Goal: Information Seeking & Learning: Learn about a topic

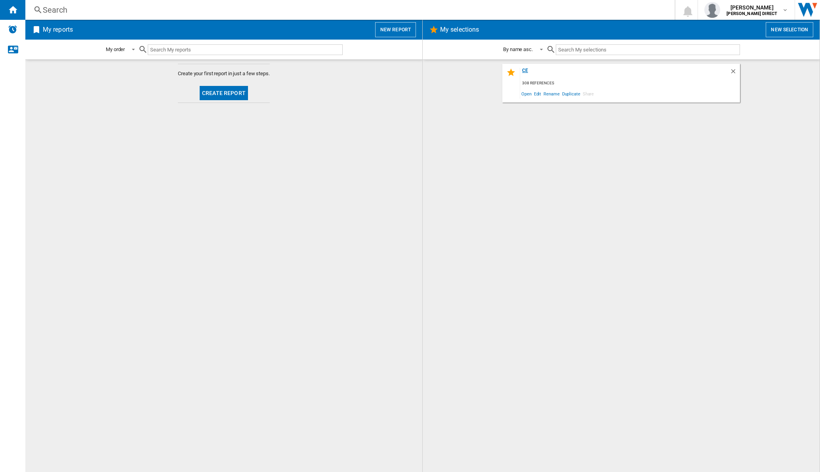
click at [523, 73] on div "CE" at bounding box center [624, 73] width 209 height 11
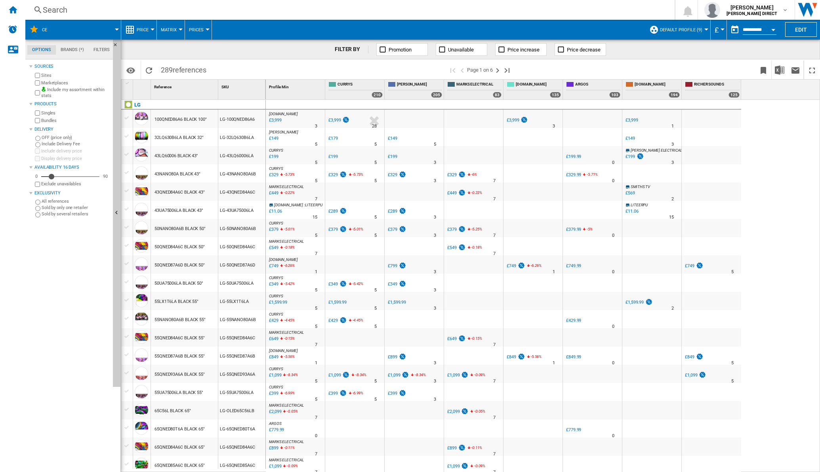
click at [180, 30] on div at bounding box center [181, 30] width 4 height 2
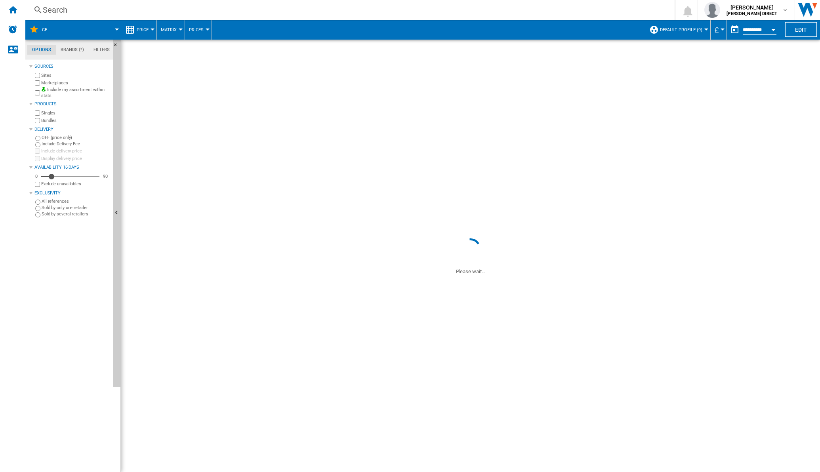
click at [171, 70] on span "289 references" at bounding box center [183, 69] width 53 height 17
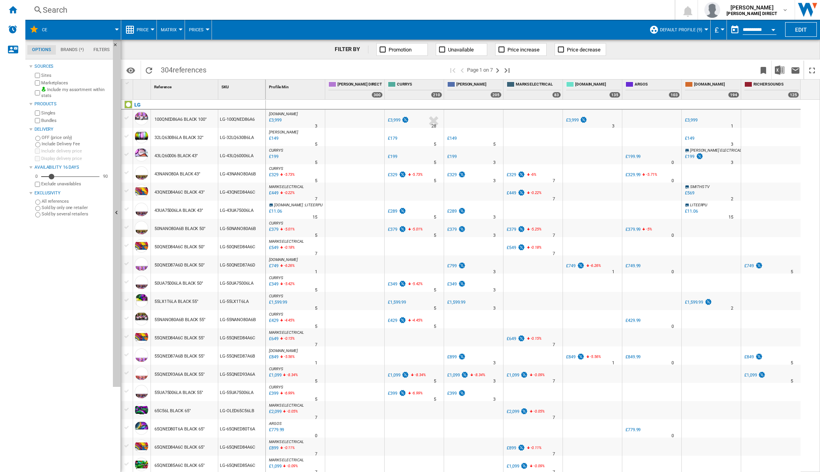
click at [176, 31] on button "Matrix" at bounding box center [171, 30] width 20 height 20
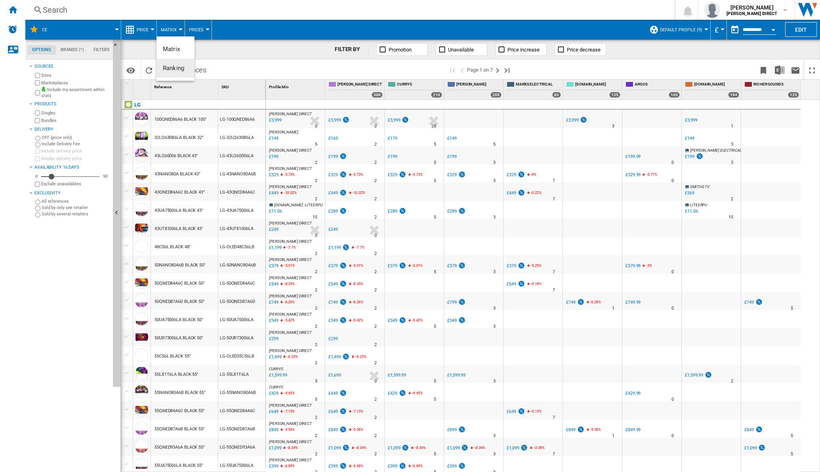
click at [170, 70] on span "Ranking" at bounding box center [173, 68] width 21 height 7
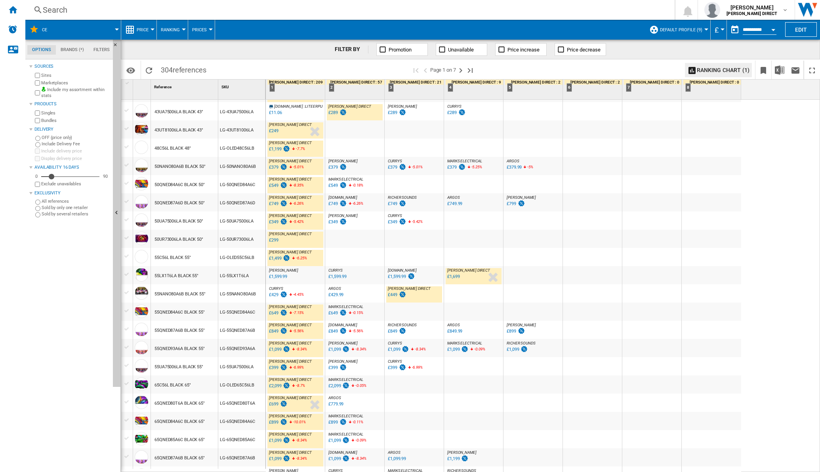
scroll to position [149, 0]
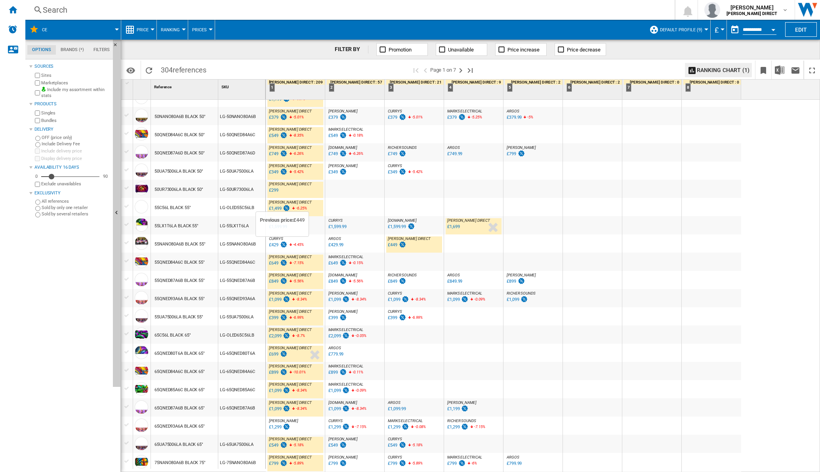
click at [281, 247] on img at bounding box center [284, 244] width 8 height 7
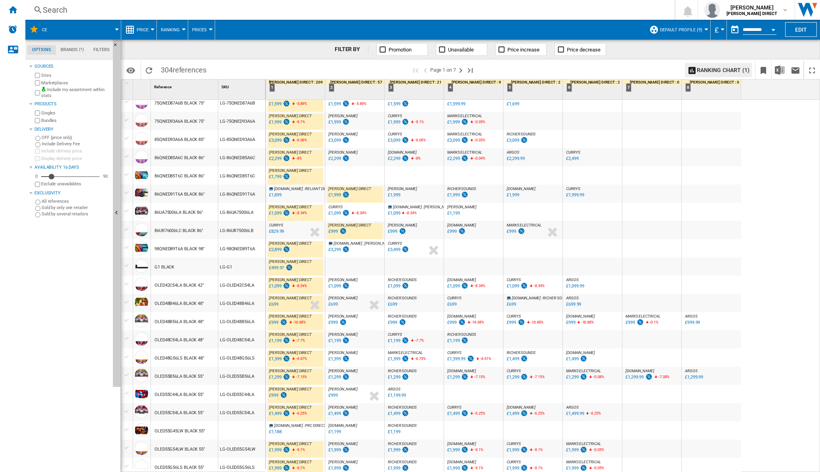
scroll to position [547, 0]
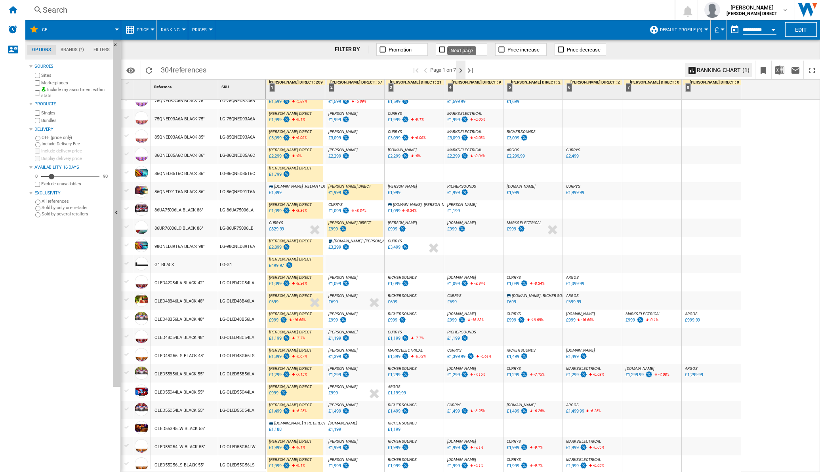
click at [461, 72] on ng-md-icon "Next page" at bounding box center [461, 71] width 10 height 10
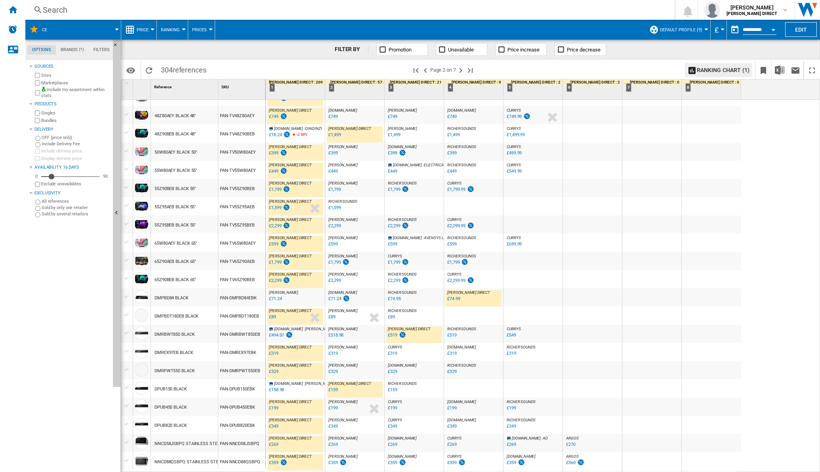
scroll to position [556, 0]
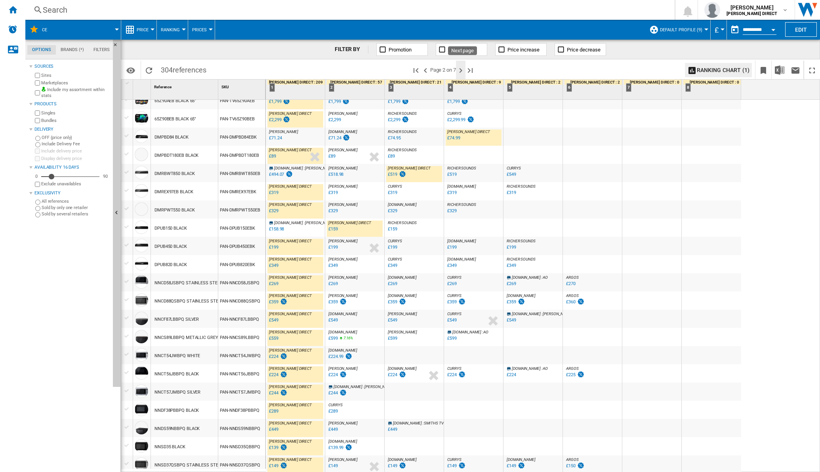
click at [465, 75] on button "Next page" at bounding box center [461, 70] width 10 height 19
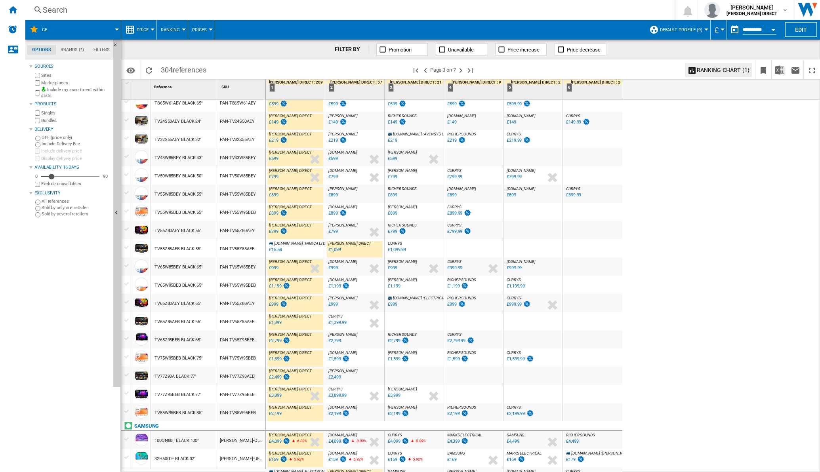
scroll to position [556, 0]
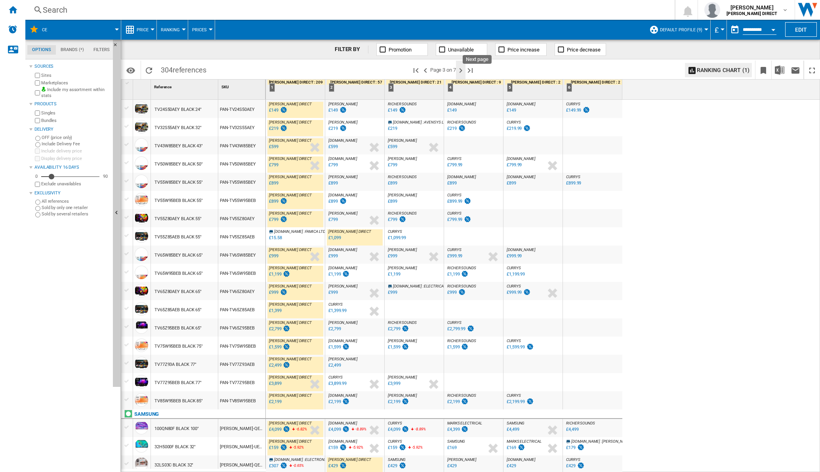
click at [461, 68] on ng-md-icon "Next page" at bounding box center [461, 71] width 10 height 10
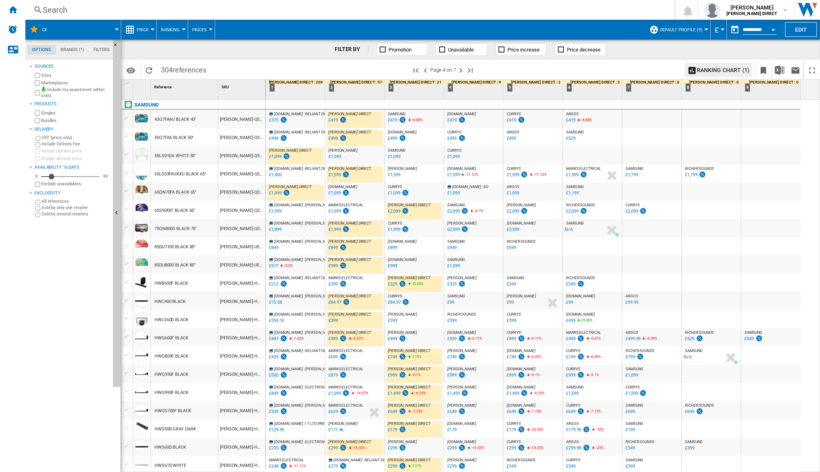
click at [339, 210] on div "£1,999" at bounding box center [334, 211] width 12 height 5
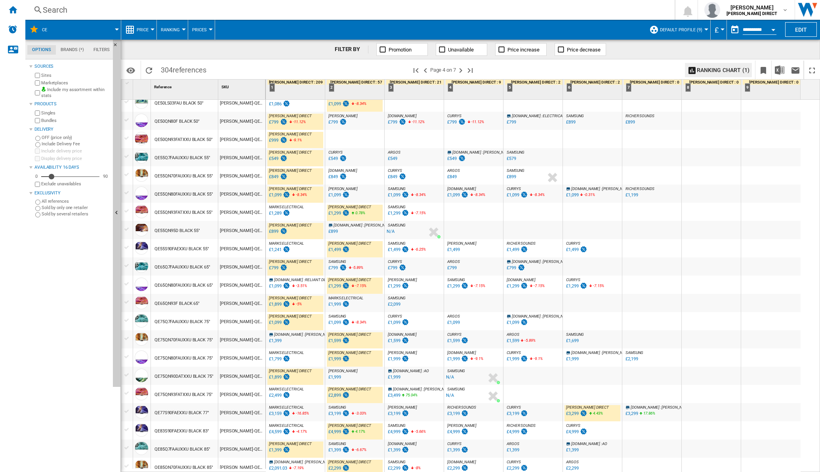
scroll to position [547, 0]
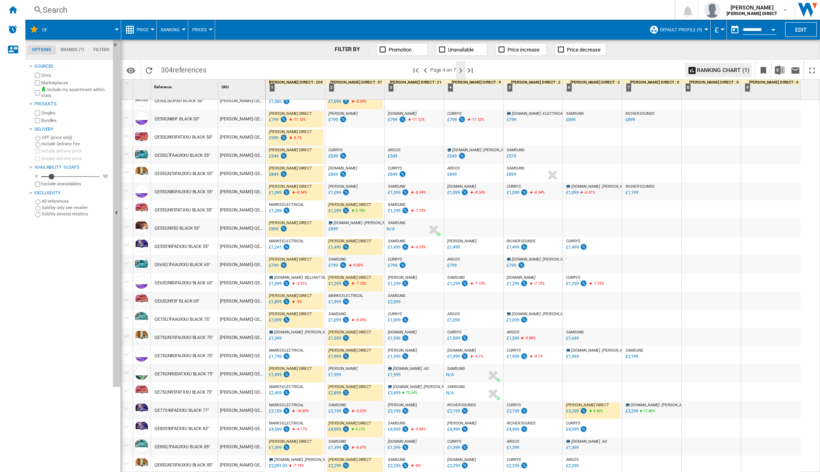
click at [464, 71] on ng-md-icon "Next page" at bounding box center [461, 71] width 10 height 10
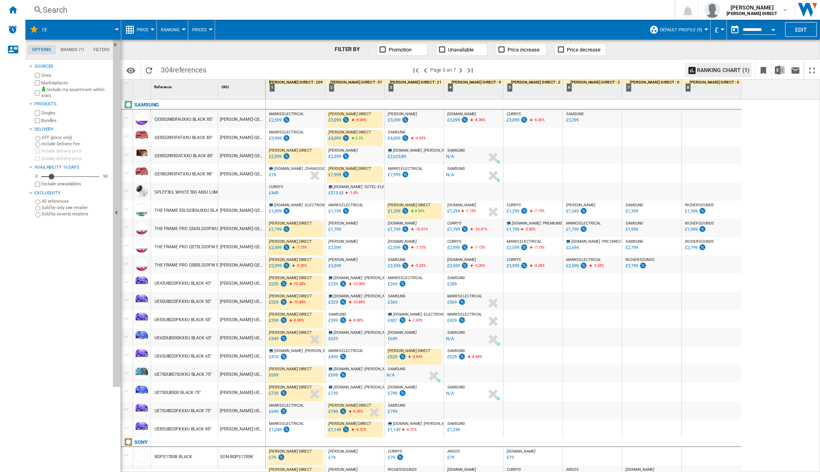
click at [279, 118] on div "£2,599" at bounding box center [275, 120] width 12 height 5
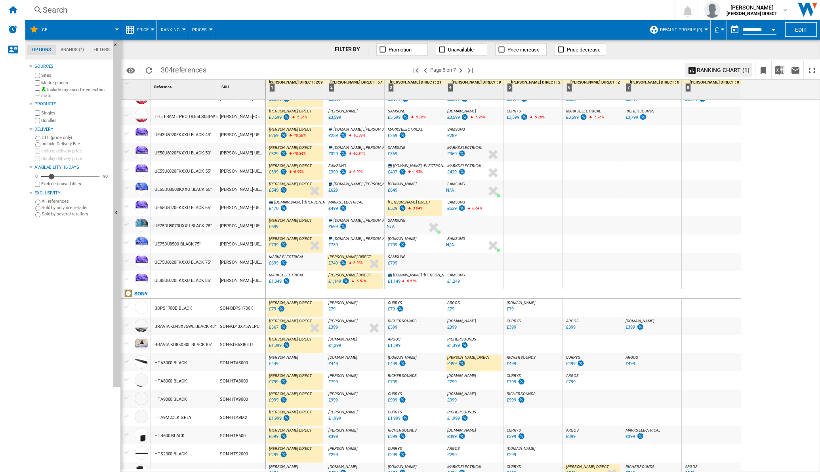
scroll to position [248, 0]
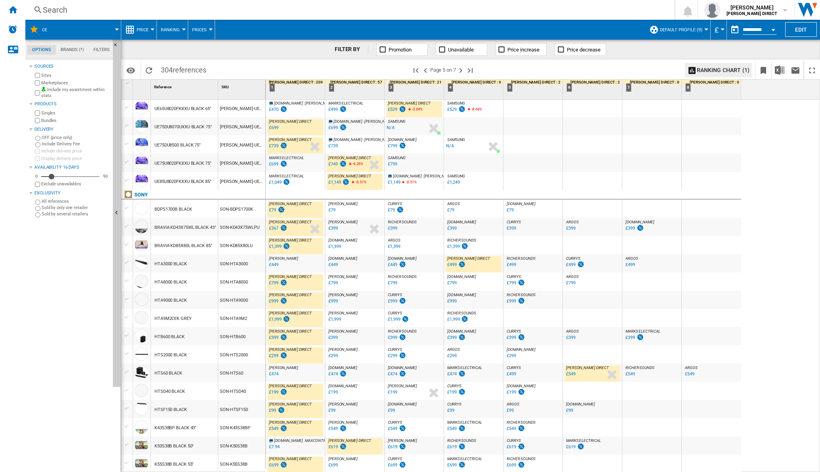
click at [271, 264] on div "£449" at bounding box center [274, 264] width 10 height 5
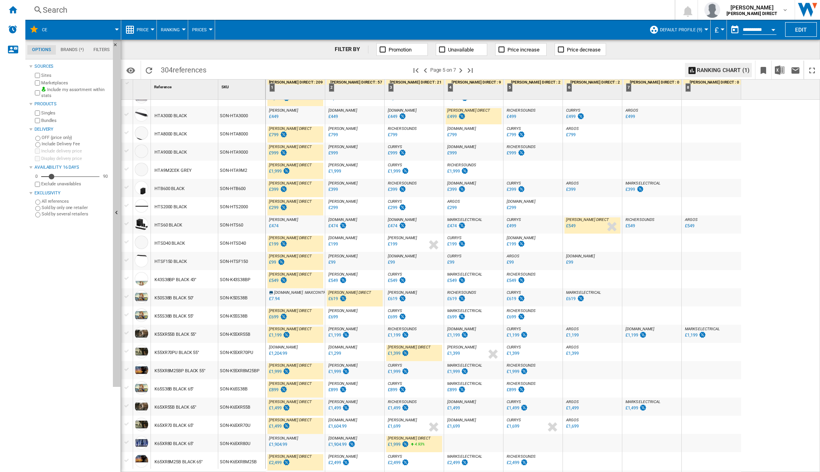
scroll to position [556, 0]
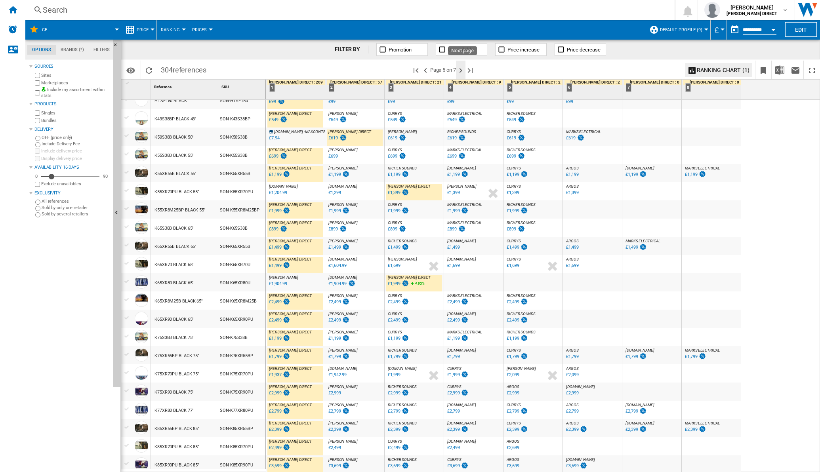
click at [464, 68] on ng-md-icon "Next page" at bounding box center [461, 71] width 10 height 10
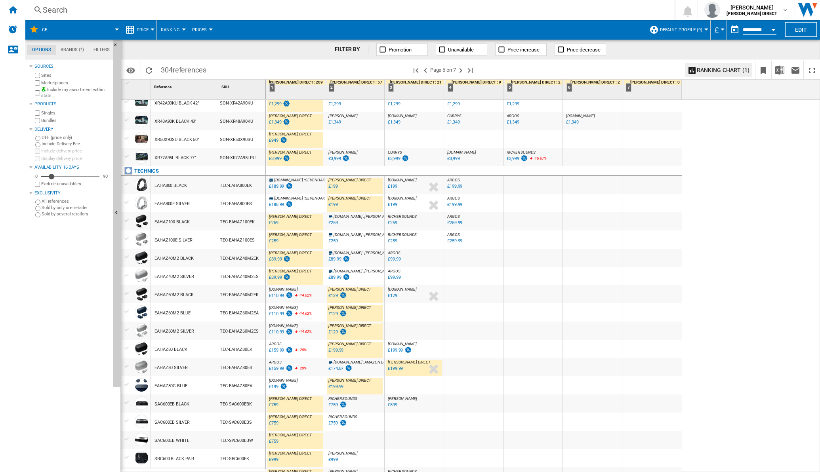
scroll to position [556, 0]
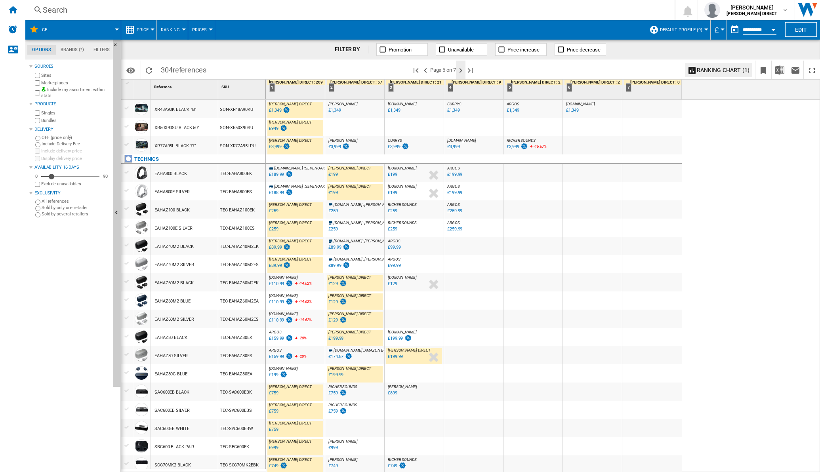
click at [465, 70] on ng-md-icon "Next page" at bounding box center [461, 71] width 10 height 10
